Goal: Task Accomplishment & Management: Use online tool/utility

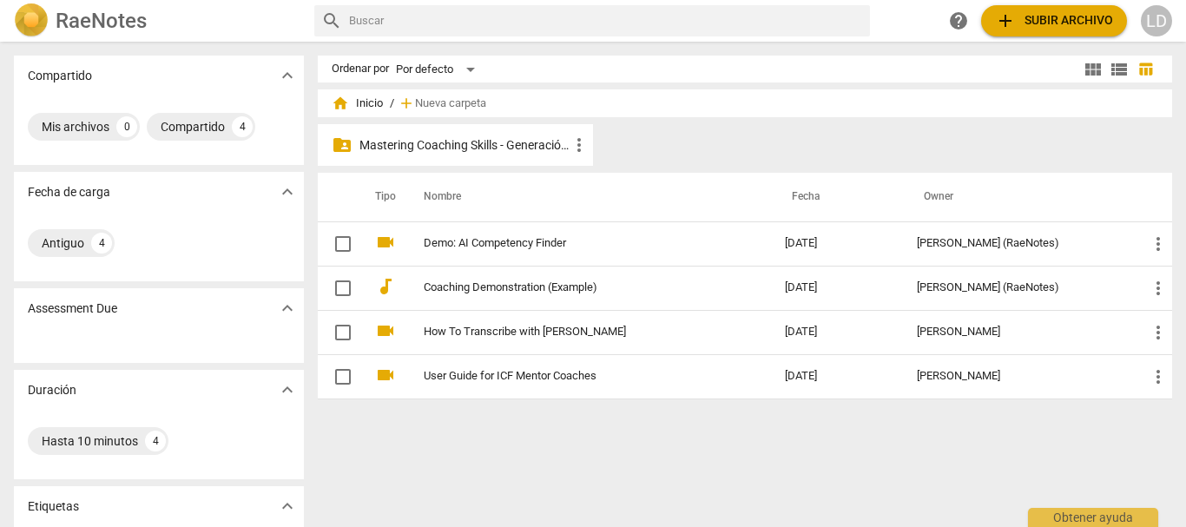
click at [457, 142] on p "Mastering Coaching Skills - Generación 31" at bounding box center [464, 145] width 209 height 18
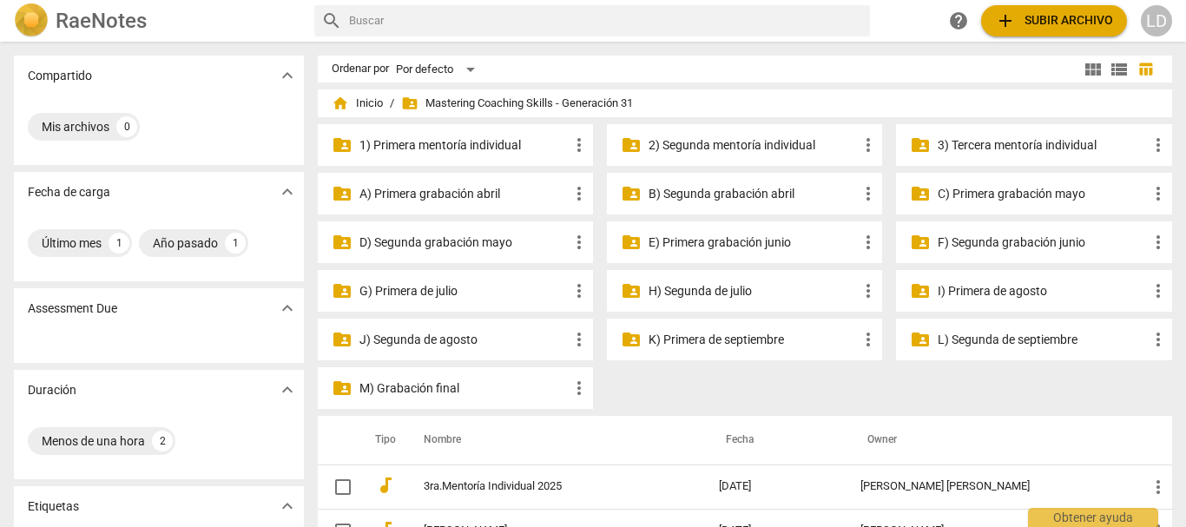
click at [987, 291] on p "I) Primera de agosto" at bounding box center [1042, 291] width 209 height 18
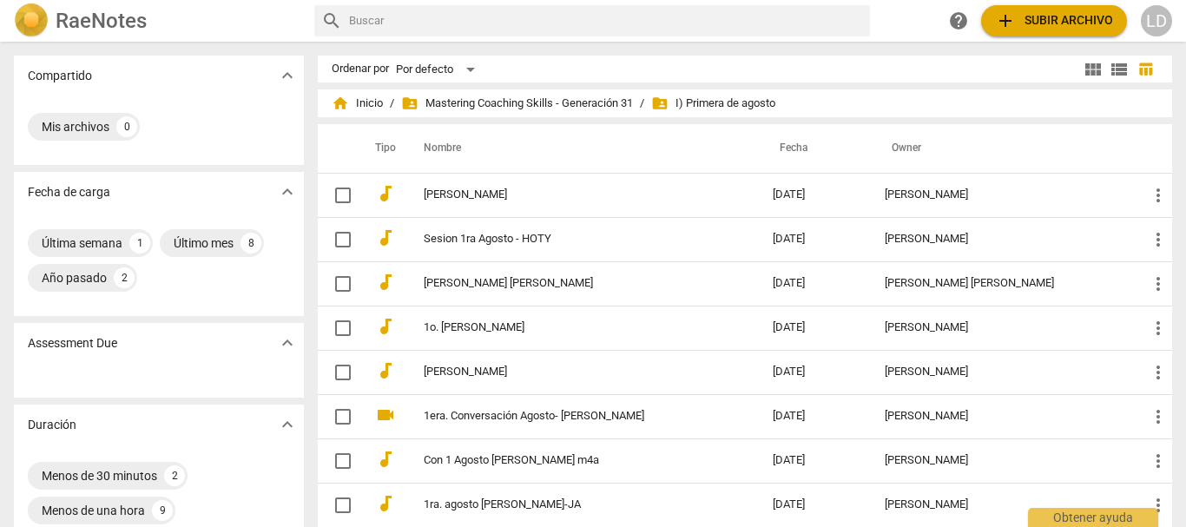
click at [1026, 16] on span "add Subir archivo" at bounding box center [1054, 20] width 118 height 21
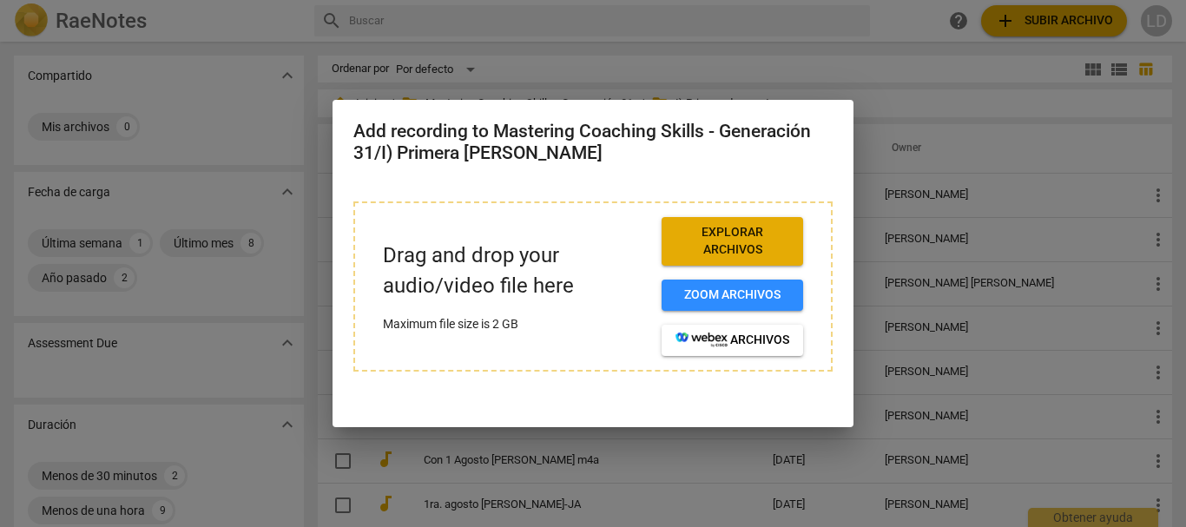
click at [742, 239] on span "Explorar archivos" at bounding box center [733, 241] width 114 height 34
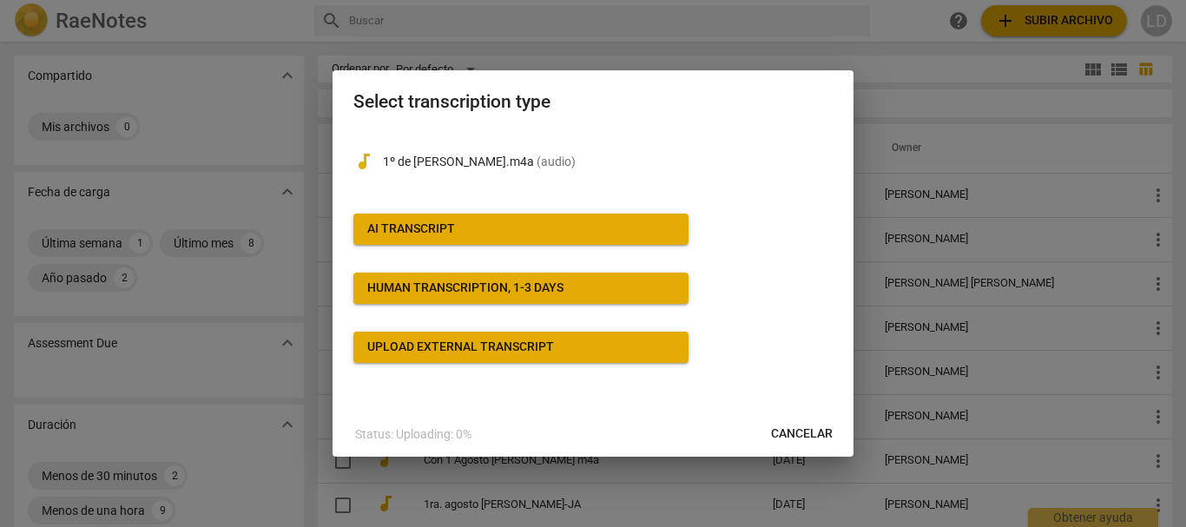
click at [501, 228] on span "AI Transcript" at bounding box center [520, 229] width 307 height 17
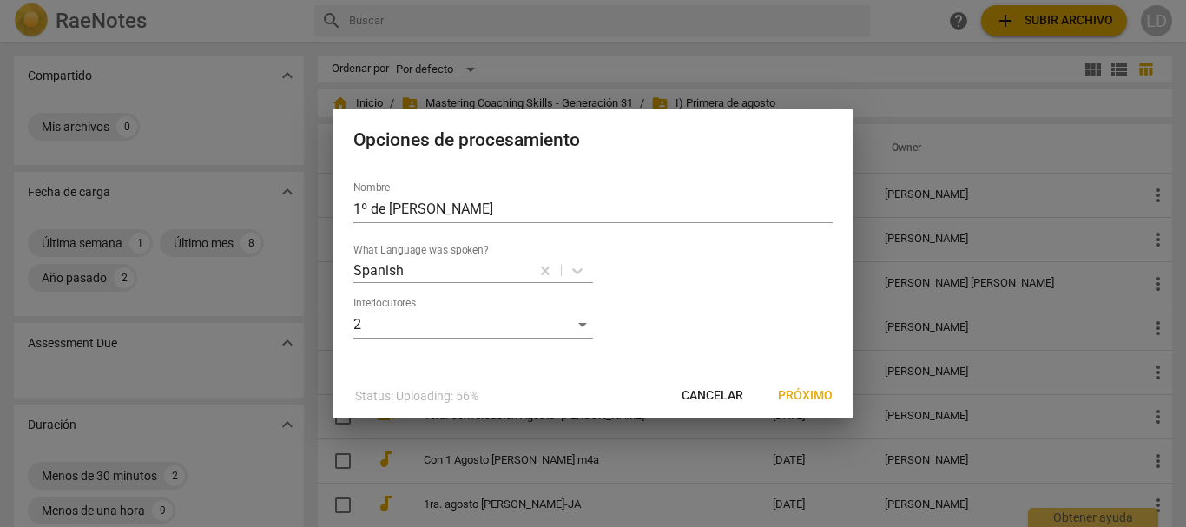
click at [815, 389] on span "Próximo" at bounding box center [805, 395] width 55 height 17
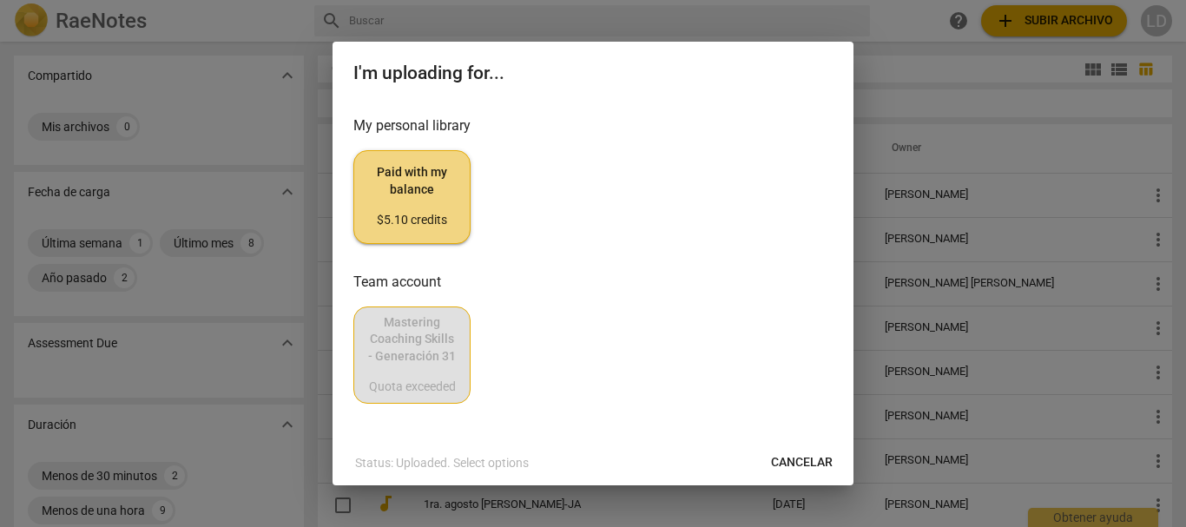
click at [432, 198] on span "Paid with my balance $5.10 credits" at bounding box center [412, 196] width 88 height 65
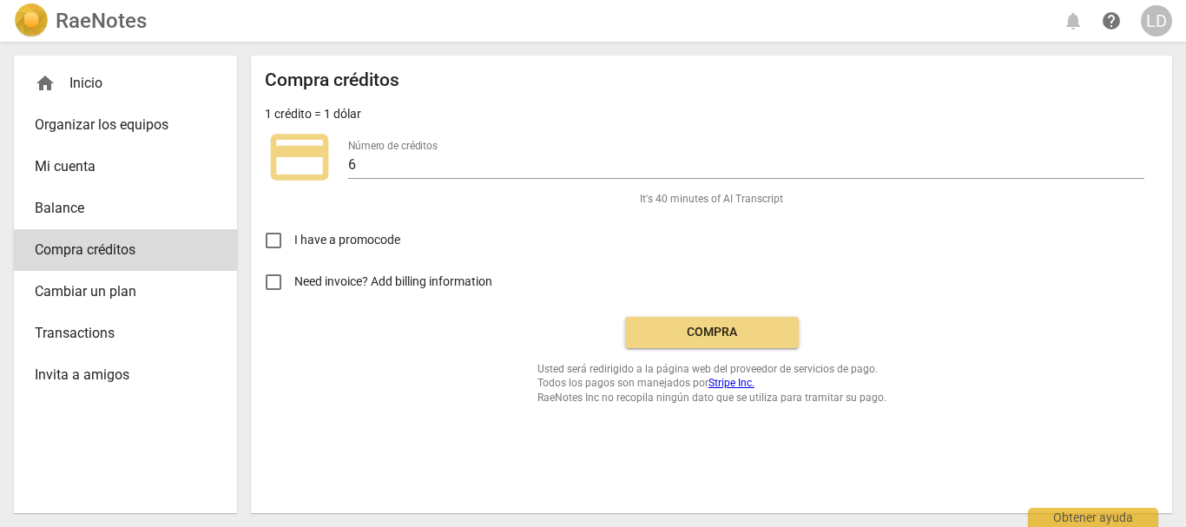
click at [713, 333] on span "Compra" at bounding box center [712, 332] width 146 height 17
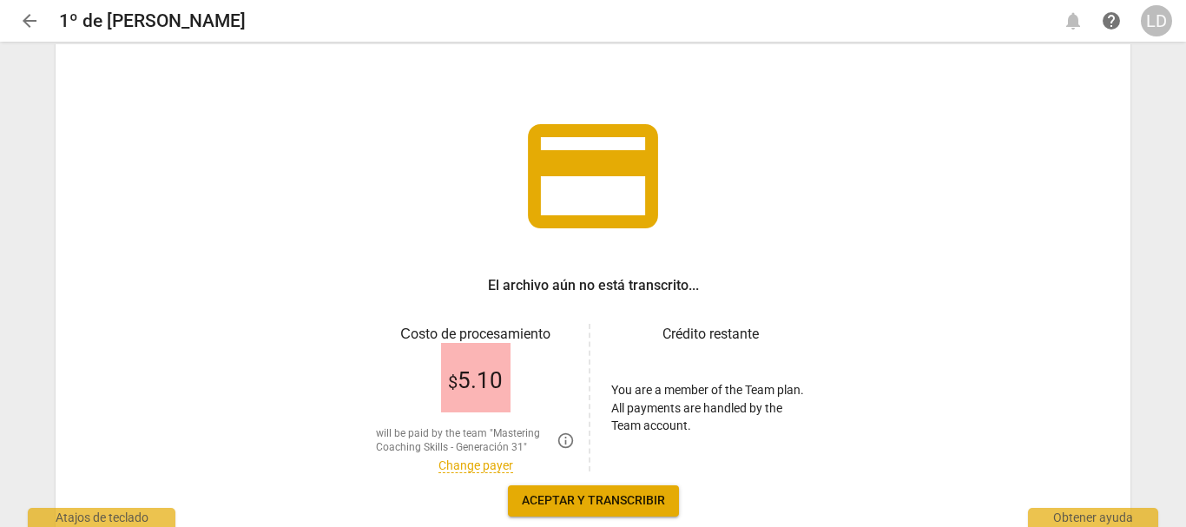
scroll to position [87, 0]
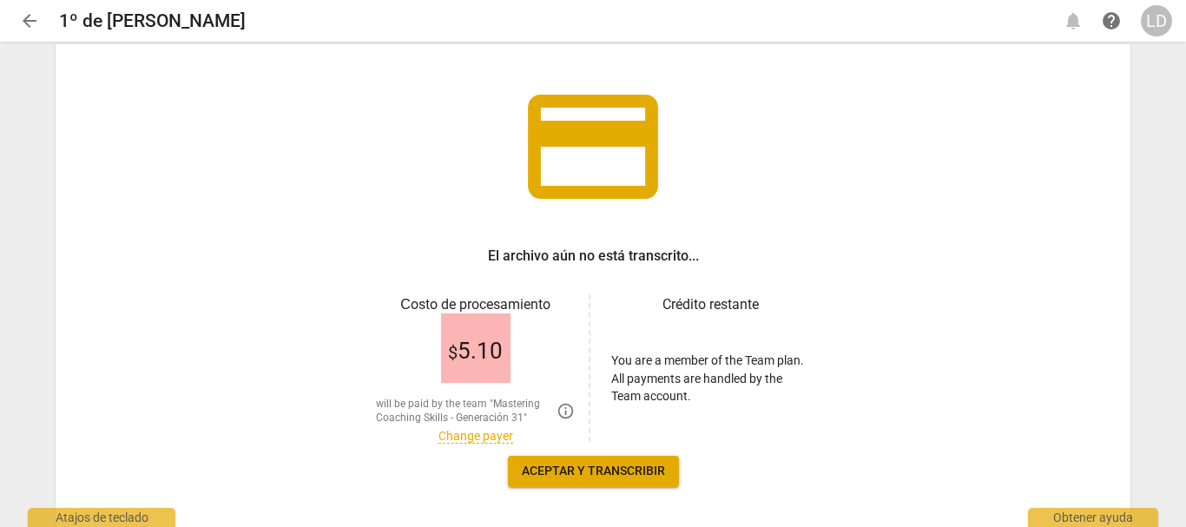
click at [470, 433] on link "Change payer" at bounding box center [476, 436] width 75 height 15
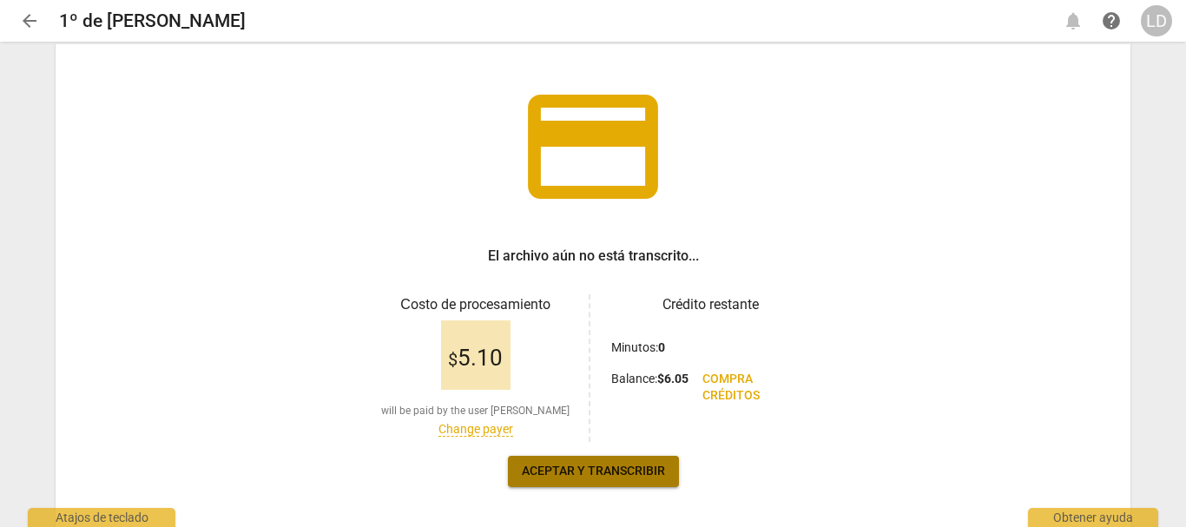
click at [581, 468] on span "Aceptar y transcribir" at bounding box center [593, 471] width 143 height 17
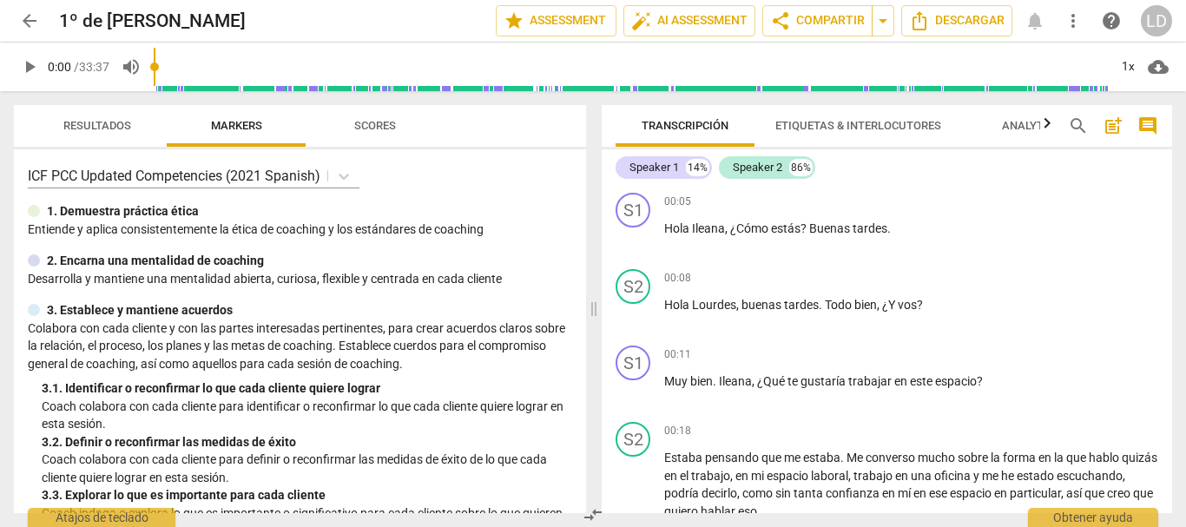
click at [819, 125] on span "Etiquetas & Interlocutores" at bounding box center [858, 125] width 166 height 13
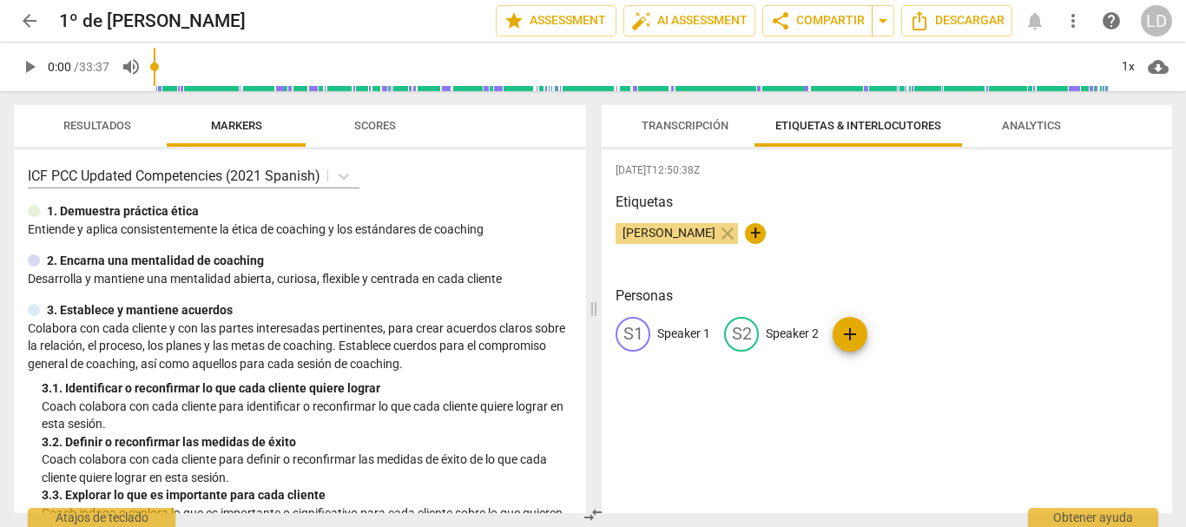
click at [681, 334] on p "Speaker 1" at bounding box center [683, 334] width 53 height 18
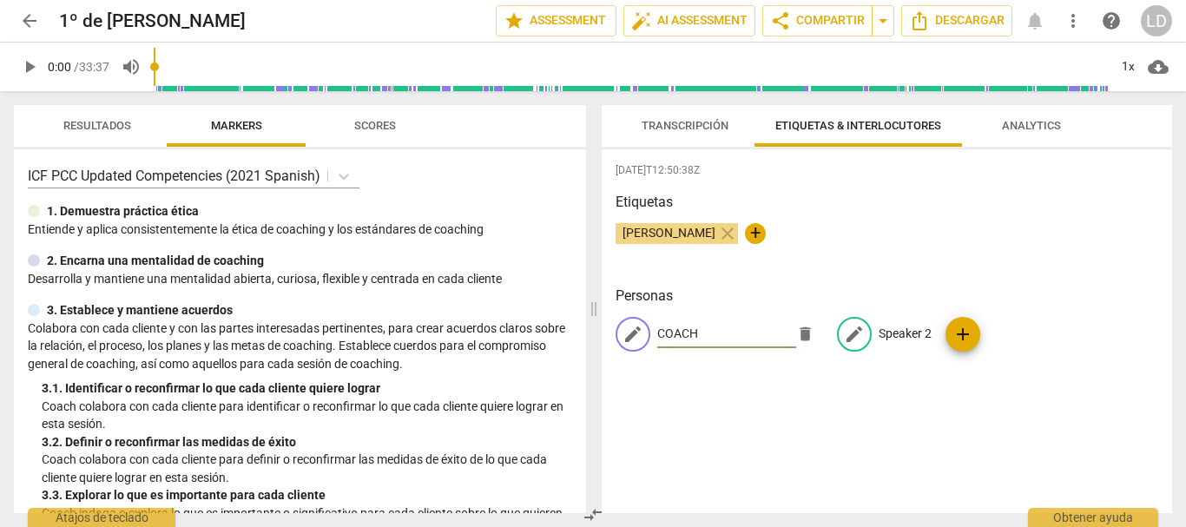
type input "COACH"
click at [894, 336] on p "Speaker 2" at bounding box center [905, 334] width 53 height 18
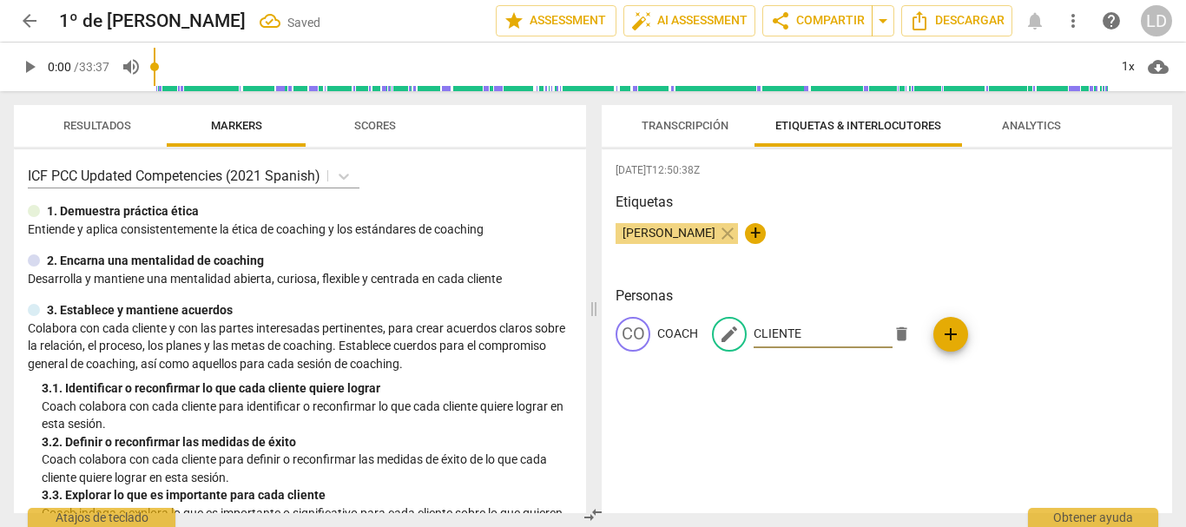
type input "CLIENTE"
click at [742, 430] on div "[DATE]T12:50:38Z [PERSON_NAME] close + Personas CO COACH edit CLIENTE delete add" at bounding box center [887, 331] width 571 height 364
click at [683, 125] on span "Transcripción" at bounding box center [685, 125] width 87 height 13
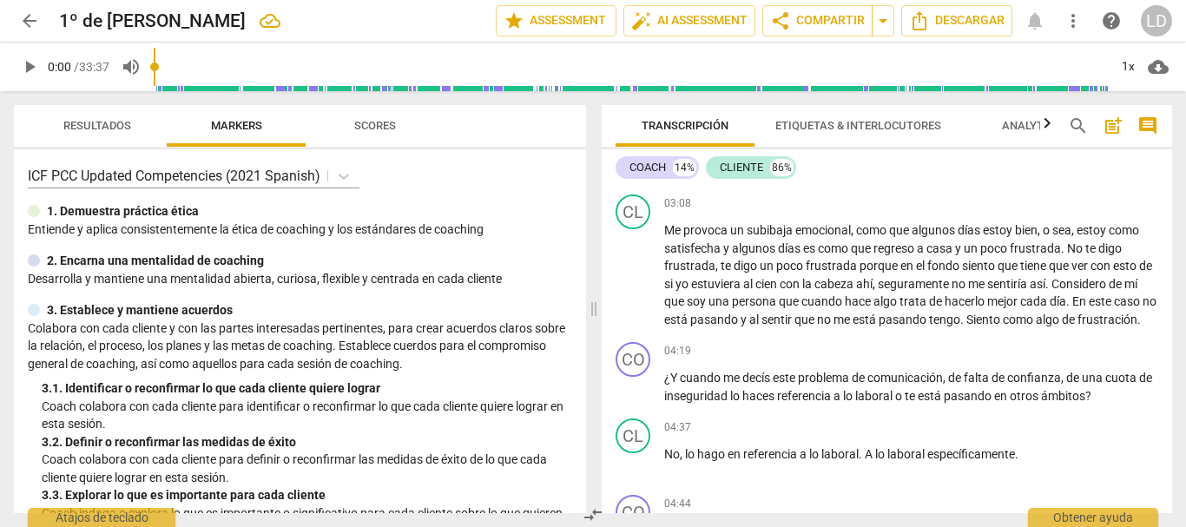
scroll to position [0, 0]
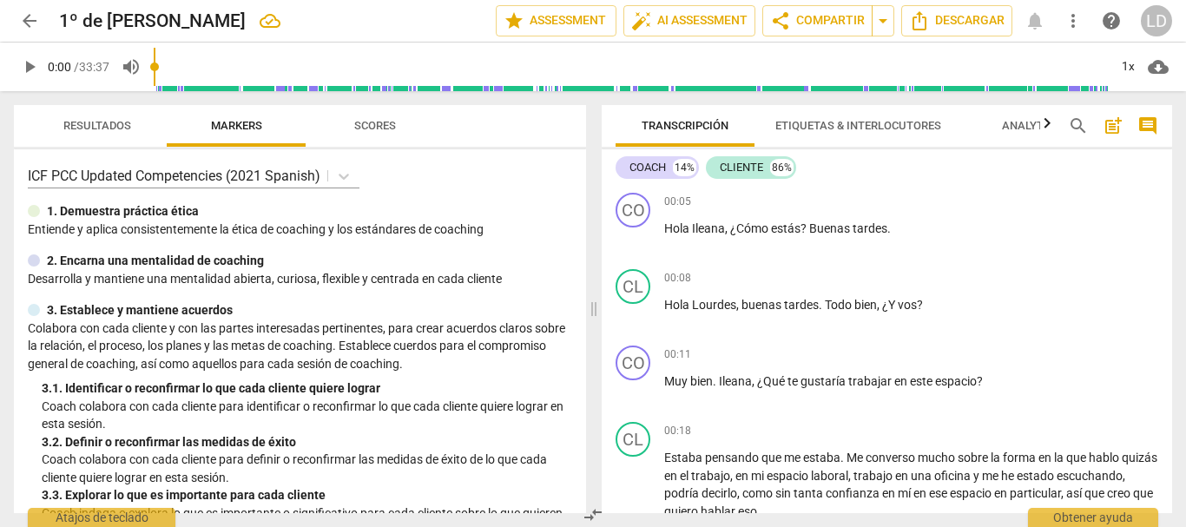
click at [32, 19] on span "arrow_back" at bounding box center [29, 20] width 21 height 21
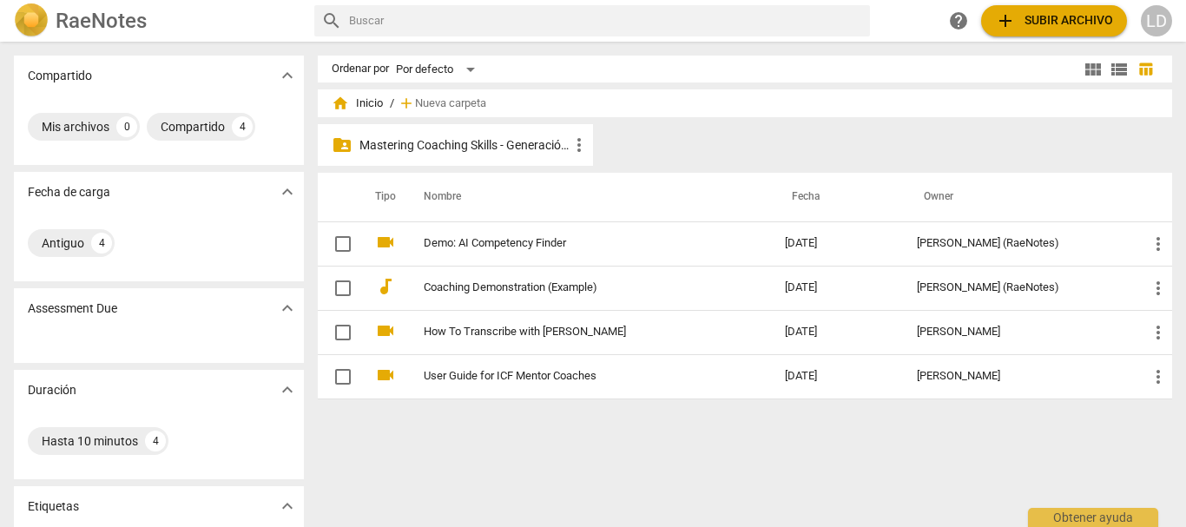
click at [465, 142] on p "Mastering Coaching Skills - Generación 31" at bounding box center [464, 145] width 209 height 18
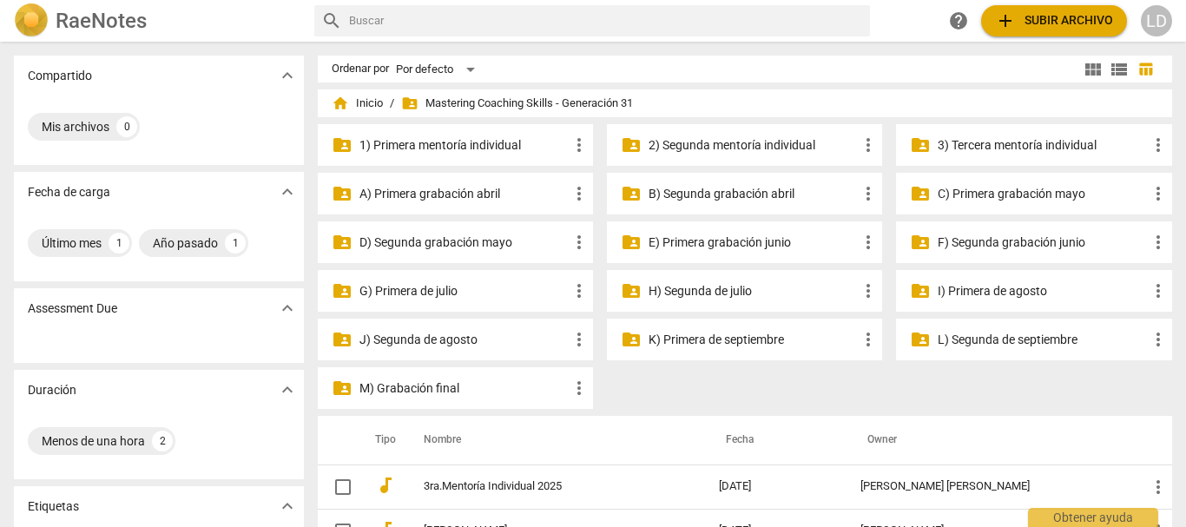
click at [972, 294] on p "I) Primera de agosto" at bounding box center [1042, 291] width 209 height 18
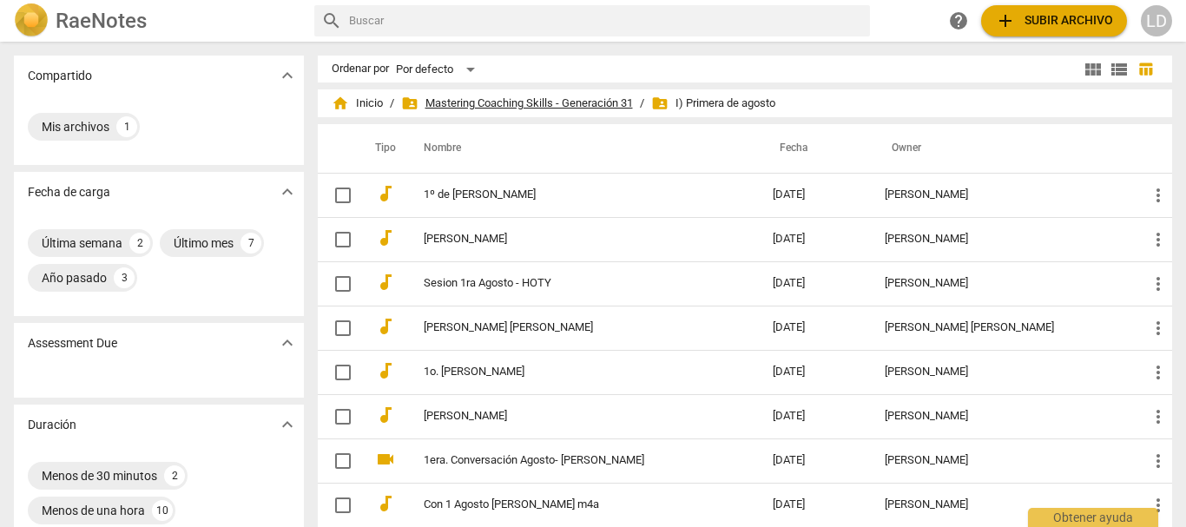
click at [562, 106] on span "folder_shared Mastering Coaching Skills - Generación 31" at bounding box center [517, 103] width 232 height 17
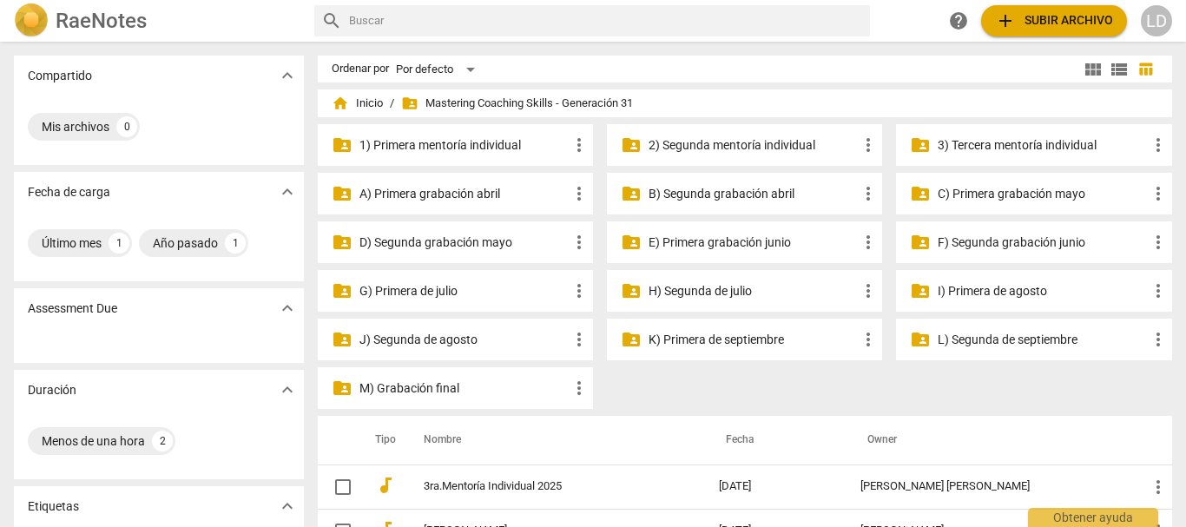
click at [470, 241] on p "D) Segunda grabación mayo" at bounding box center [464, 243] width 209 height 18
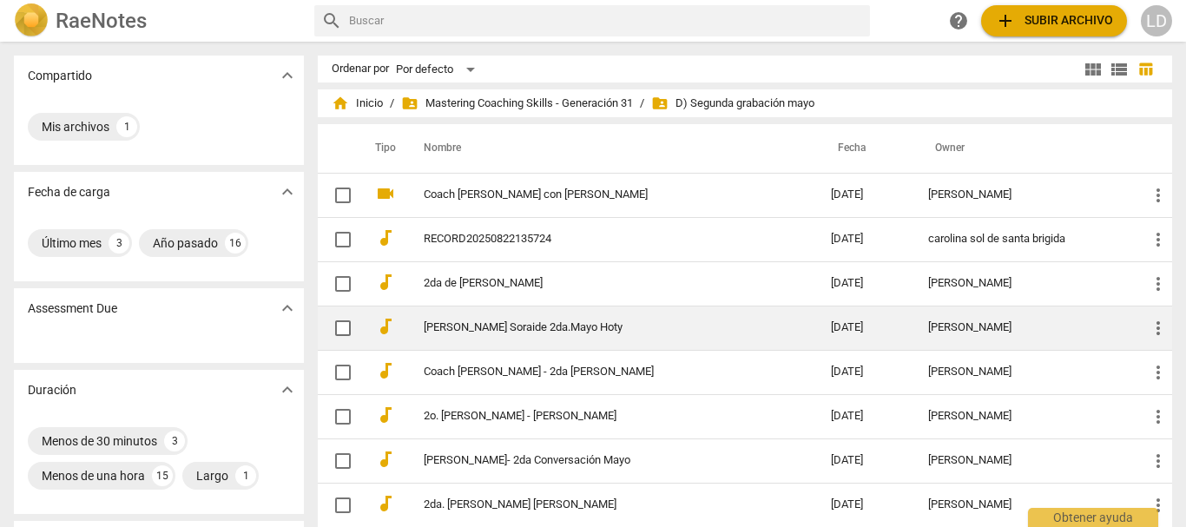
click at [528, 322] on link "[PERSON_NAME] Soraide 2da.Mayo Hoty" at bounding box center [596, 327] width 345 height 13
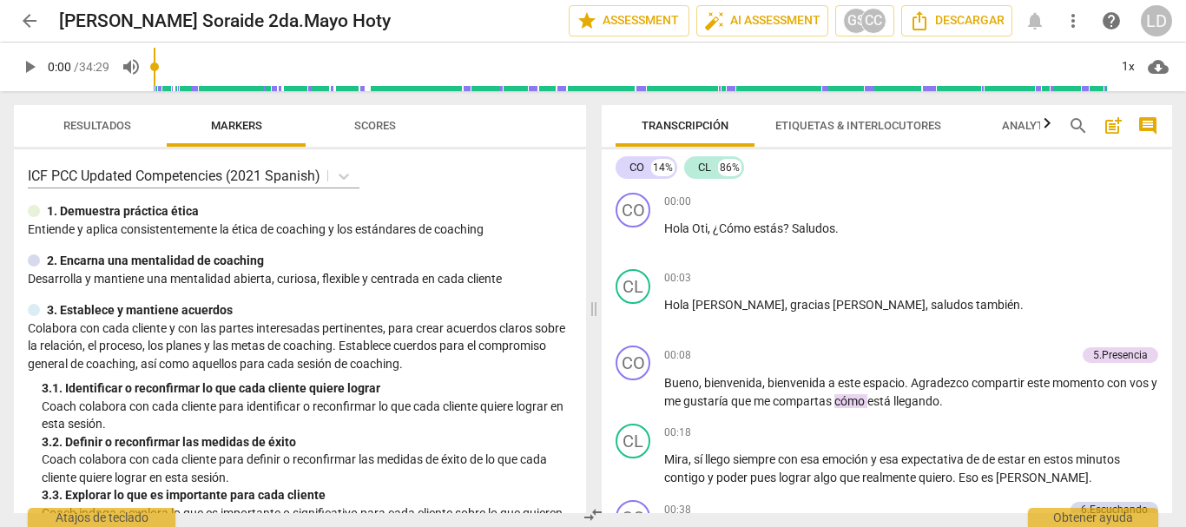
click at [1145, 127] on span "comment" at bounding box center [1148, 125] width 21 height 21
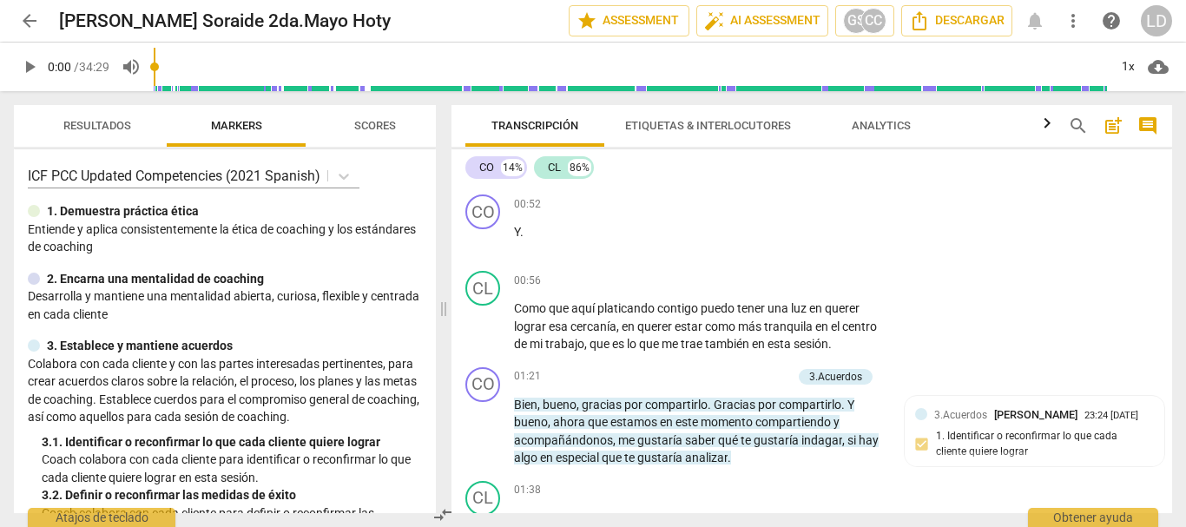
scroll to position [521, 0]
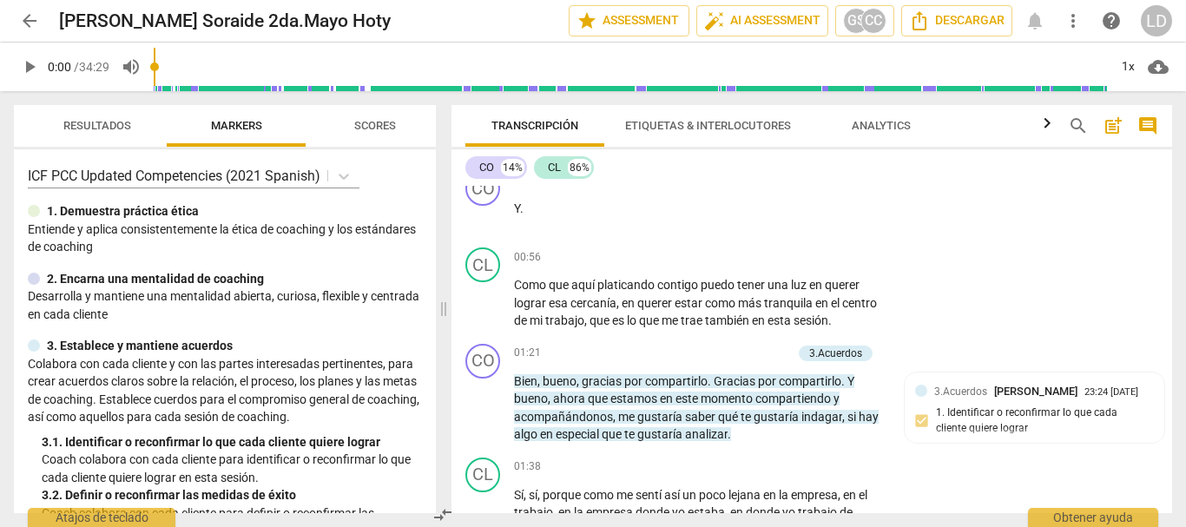
click at [23, 14] on span "arrow_back" at bounding box center [29, 20] width 21 height 21
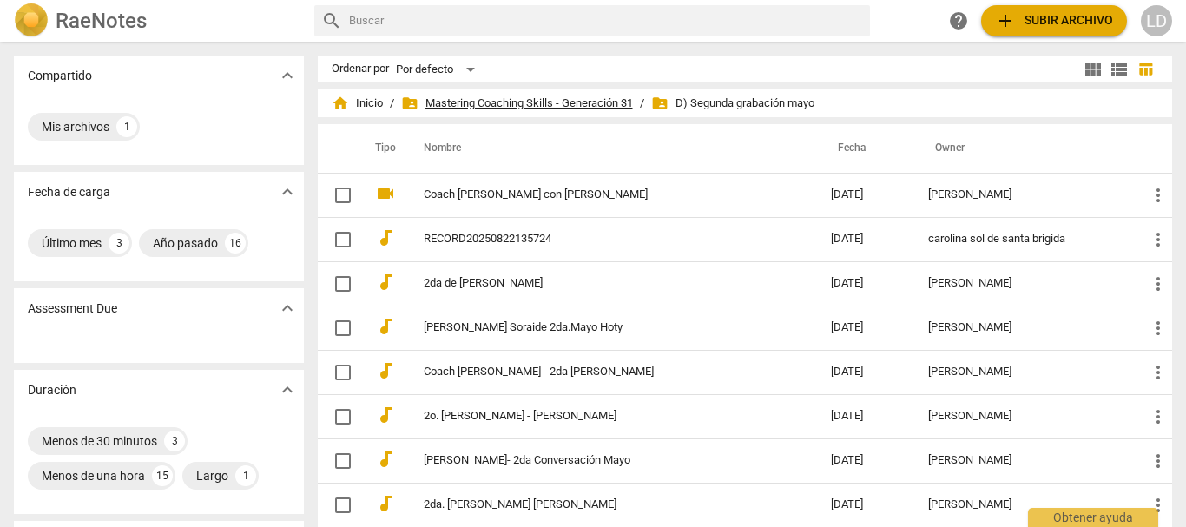
click at [554, 96] on span "folder_shared Mastering Coaching Skills - Generación 31" at bounding box center [517, 103] width 232 height 17
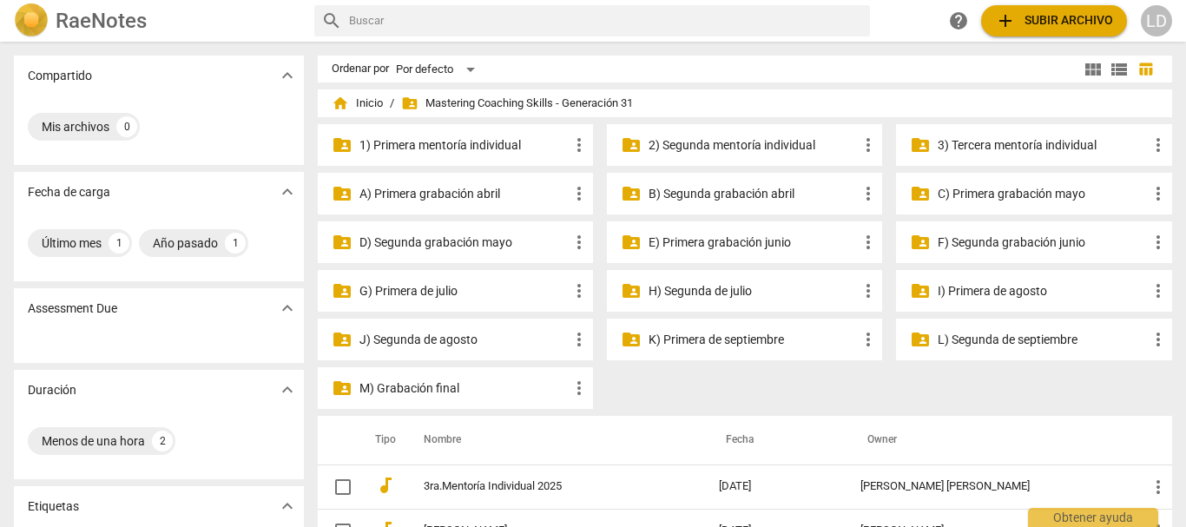
click at [998, 185] on p "C) Primera grabación mayo" at bounding box center [1042, 194] width 209 height 18
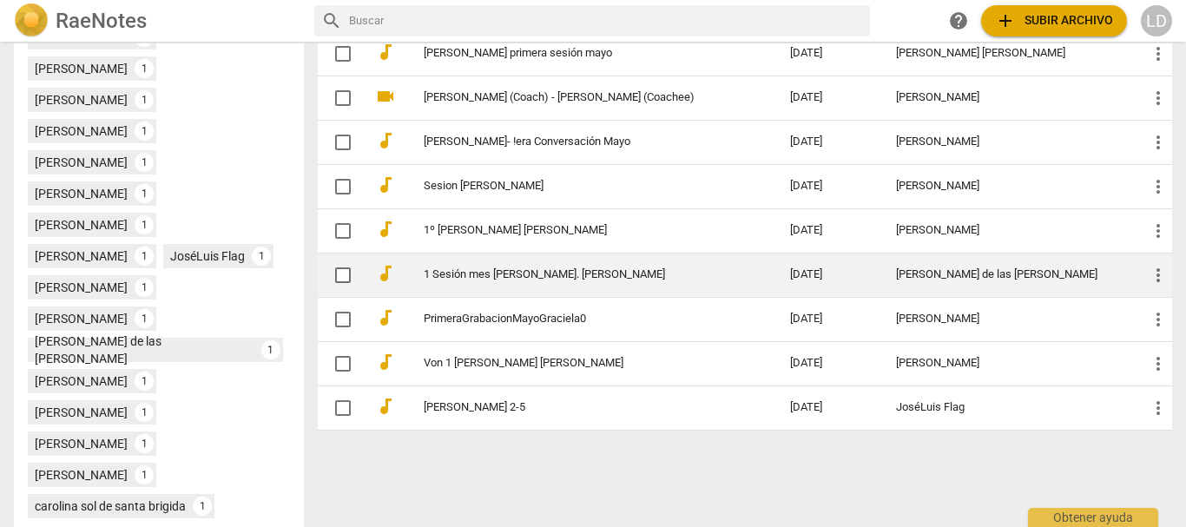
scroll to position [608, 0]
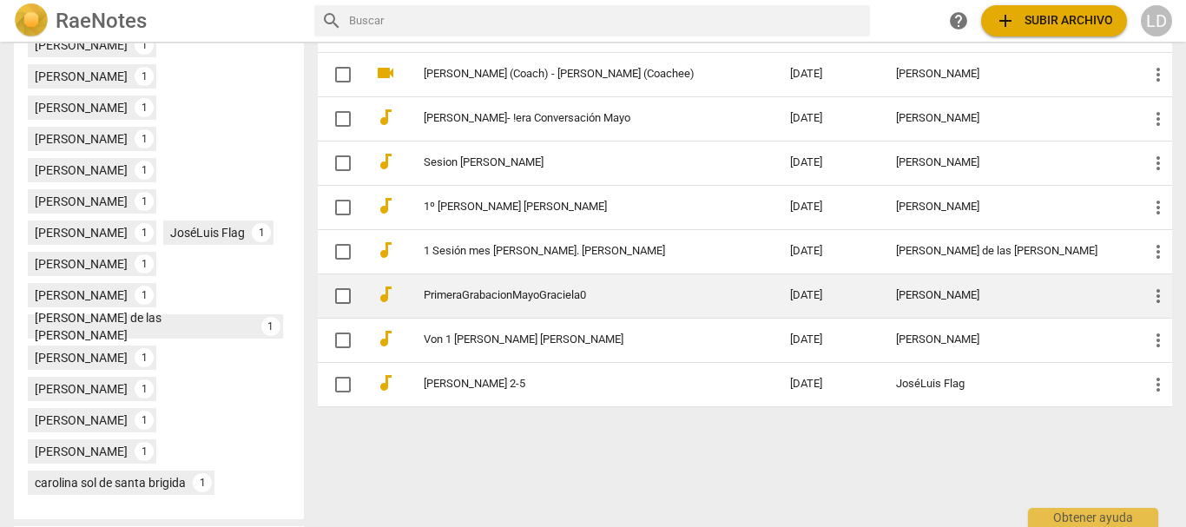
click at [486, 294] on link "PrimeraGrabacionMayoGraciela0" at bounding box center [576, 295] width 304 height 13
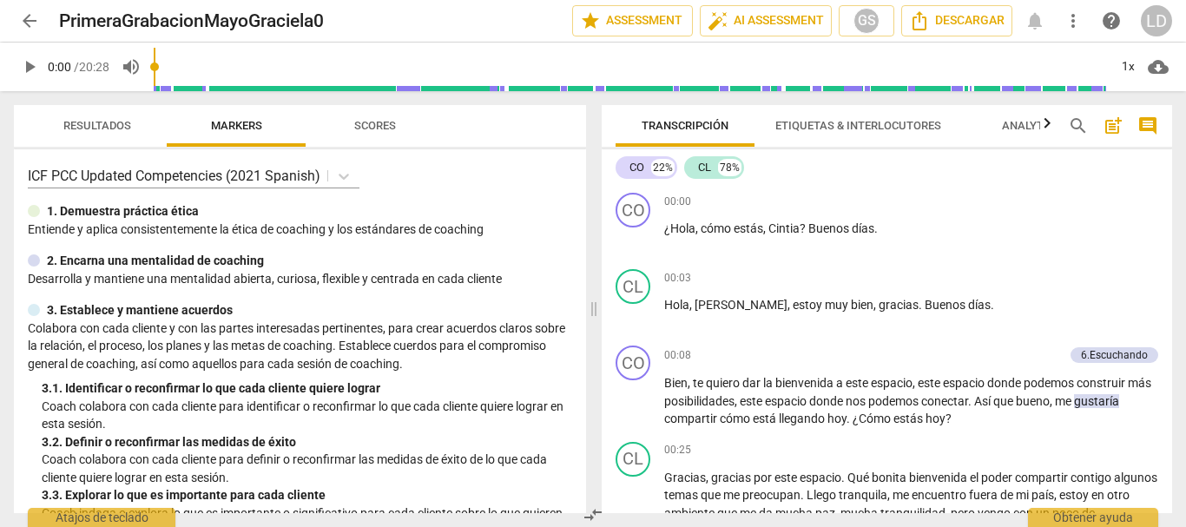
click at [1145, 122] on span "comment" at bounding box center [1148, 125] width 21 height 21
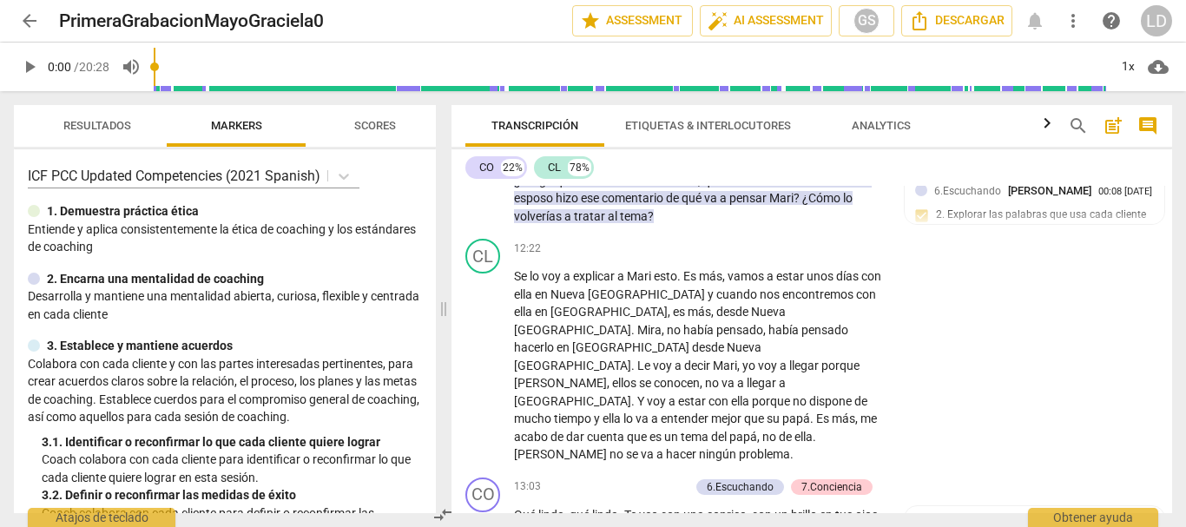
scroll to position [3126, 0]
click at [33, 14] on span "arrow_back" at bounding box center [29, 20] width 21 height 21
